Goal: Find contact information: Find contact information

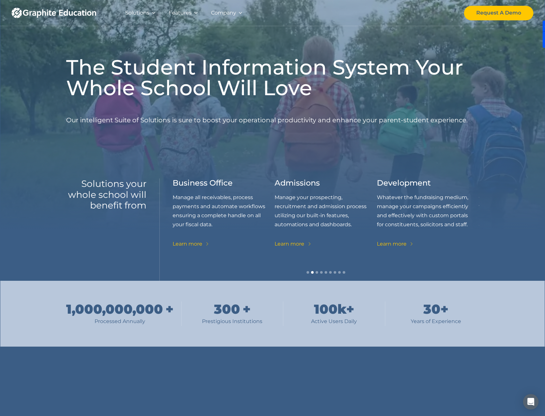
click at [285, 155] on div "The Student Information System Your Whole School Will Love Our intelligent Suit…" at bounding box center [272, 140] width 413 height 281
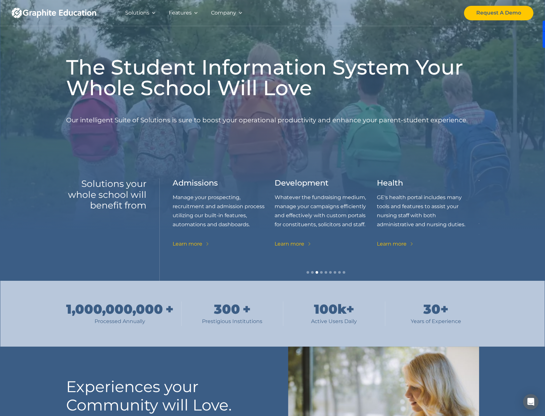
drag, startPoint x: 142, startPoint y: 1083, endPoint x: 532, endPoint y: 1097, distance: 390.2
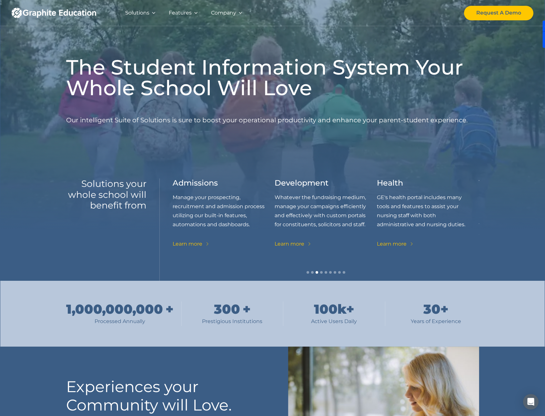
drag, startPoint x: 533, startPoint y: 17, endPoint x: 533, endPoint y: 183, distance: 166.4
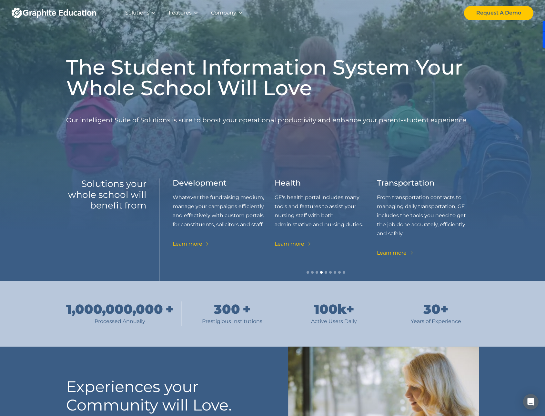
drag, startPoint x: 535, startPoint y: 7, endPoint x: 538, endPoint y: 393, distance: 386.0
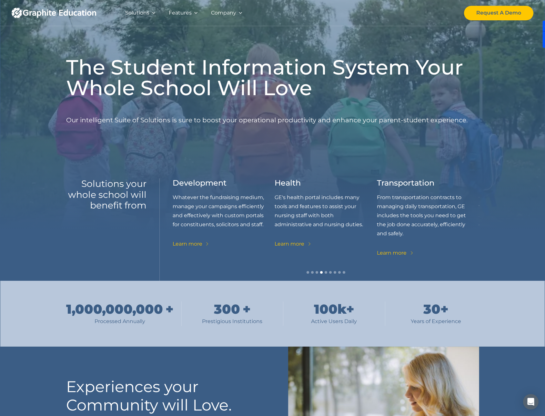
drag, startPoint x: 536, startPoint y: 366, endPoint x: 540, endPoint y: 173, distance: 192.6
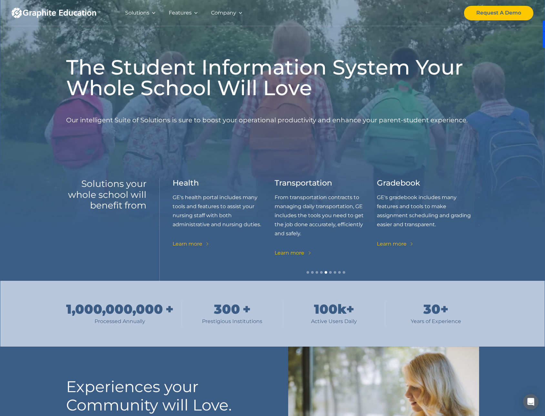
drag, startPoint x: 530, startPoint y: 15, endPoint x: 533, endPoint y: 244, distance: 230.0
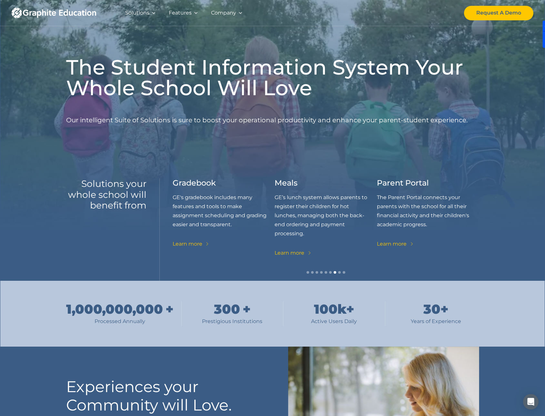
click at [230, 114] on p "Our intelligent Suite of Solutions is sure to boost your operational productivi…" at bounding box center [266, 120] width 401 height 34
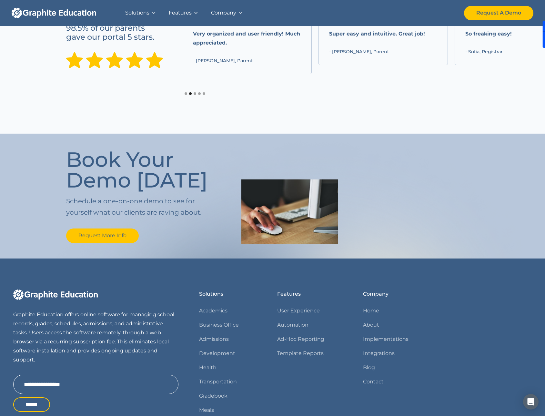
scroll to position [660, 0]
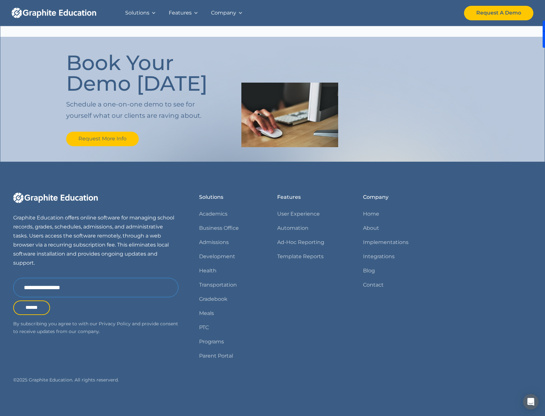
click at [72, 287] on input "Email Form" at bounding box center [95, 287] width 165 height 19
click at [69, 249] on p "Graphite Education offers online software for managing school records, grades, …" at bounding box center [95, 240] width 165 height 54
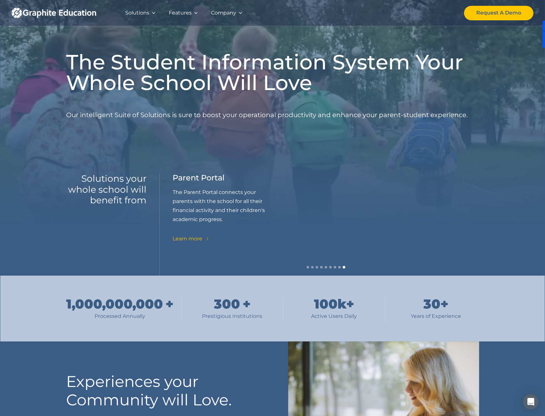
scroll to position [0, 0]
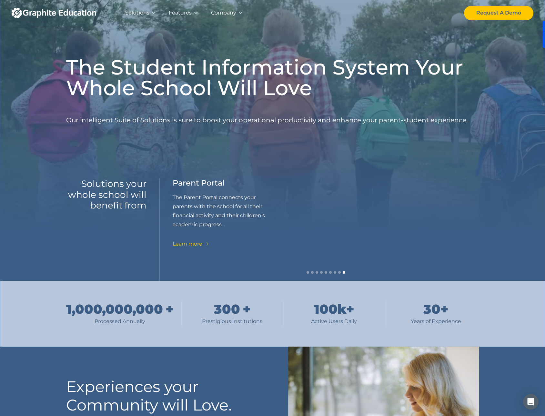
click at [241, 6] on div "Company" at bounding box center [226, 13] width 45 height 26
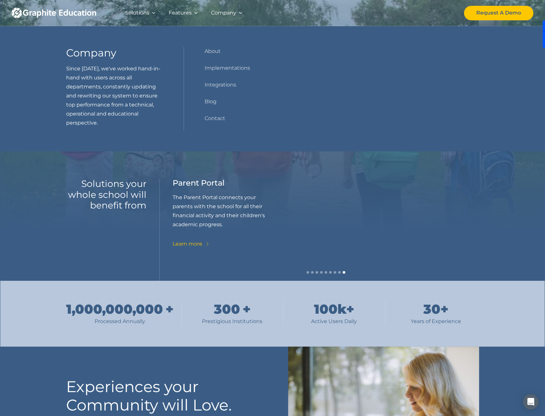
click at [232, 9] on div "Company" at bounding box center [223, 12] width 25 height 9
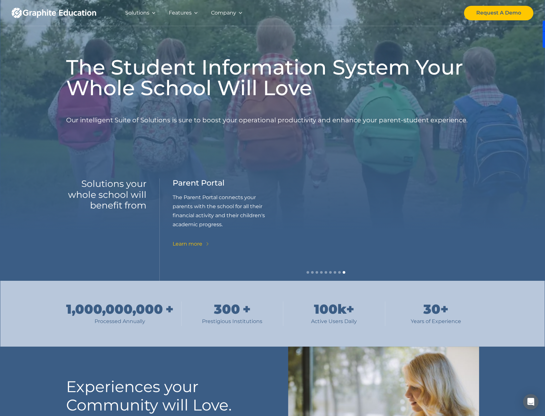
click at [231, 11] on div "Company" at bounding box center [223, 12] width 25 height 9
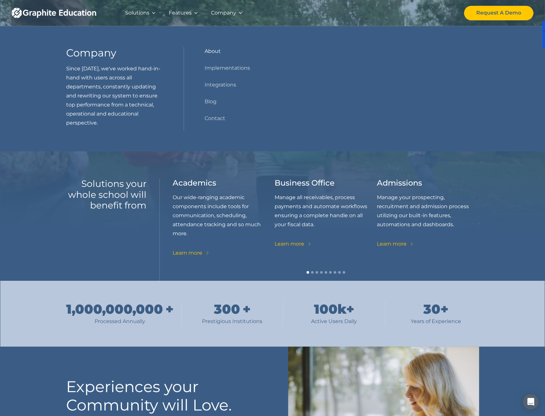
click at [213, 54] on link "About" at bounding box center [212, 51] width 16 height 9
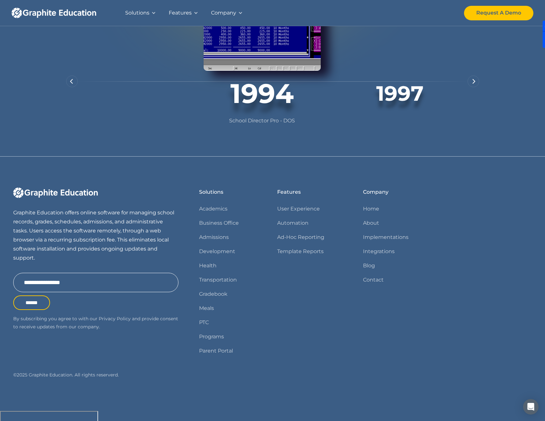
scroll to position [499, 0]
click at [372, 284] on link "Contact" at bounding box center [373, 279] width 21 height 9
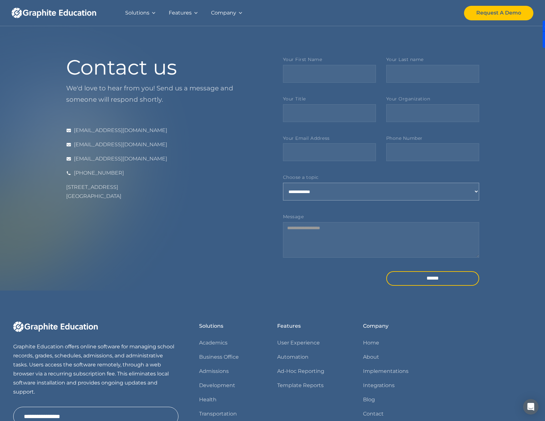
click at [312, 185] on select "**********" at bounding box center [381, 192] width 196 height 18
click at [237, 220] on div "Contact us We'd love to hear from you! Send us a message and someone will respo…" at bounding box center [164, 173] width 196 height 233
